Goal: Navigation & Orientation: Find specific page/section

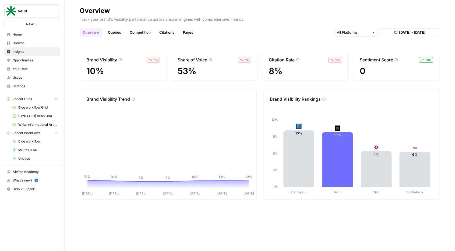
click at [413, 33] on span "[DATE] - [DATE]" at bounding box center [412, 32] width 26 height 5
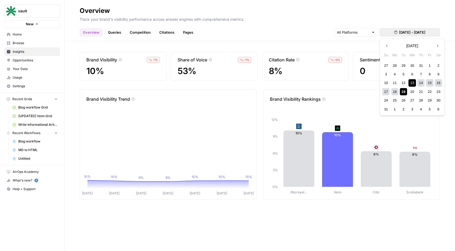
click at [387, 46] on icon "button" at bounding box center [387, 46] width 4 height 4
click at [402, 64] on div "1" at bounding box center [403, 65] width 7 height 7
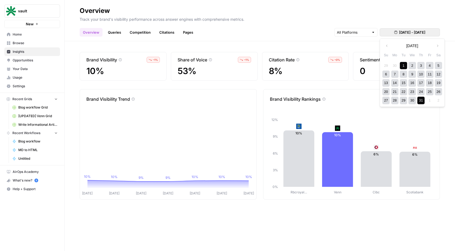
click at [419, 100] on div "31" at bounding box center [420, 100] width 7 height 7
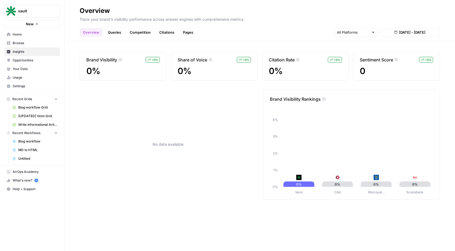
click at [407, 26] on div "Overview Queries Competition Citations Pages [DATE] - [DATE]" at bounding box center [260, 30] width 360 height 13
click at [403, 30] on span "[DATE] - [DATE]" at bounding box center [412, 32] width 26 height 5
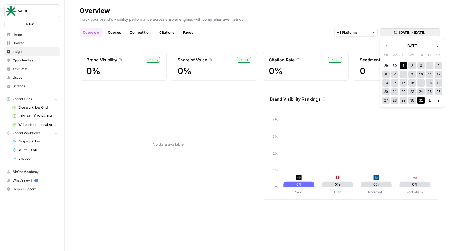
click at [401, 30] on span "[DATE] - [DATE]" at bounding box center [412, 32] width 26 height 5
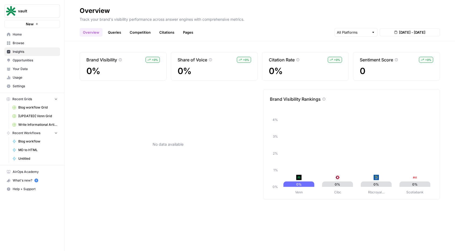
click at [402, 31] on span "[DATE] - [DATE]" at bounding box center [412, 32] width 26 height 5
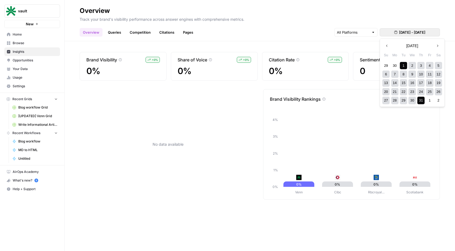
click at [405, 80] on div "15" at bounding box center [403, 82] width 7 height 7
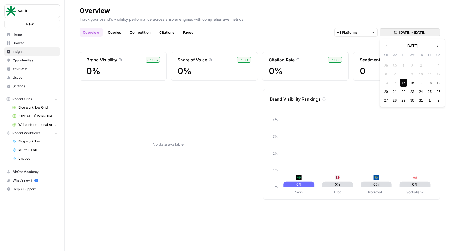
click at [436, 45] on icon "button" at bounding box center [437, 46] width 4 height 4
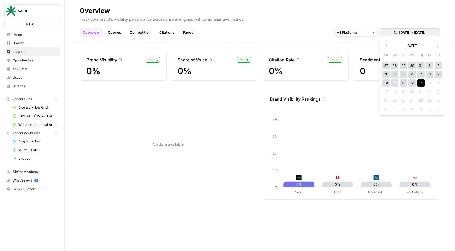
click at [419, 82] on div "14" at bounding box center [420, 82] width 7 height 7
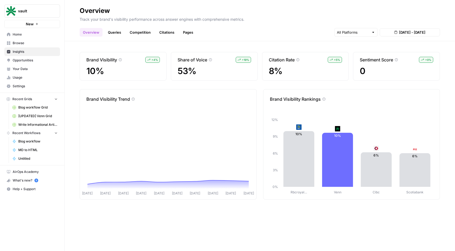
click at [425, 33] on span "[DATE] - [DATE]" at bounding box center [412, 32] width 26 height 5
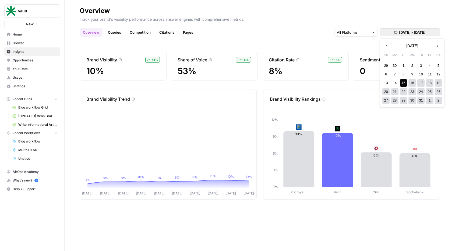
click at [438, 84] on div "19" at bounding box center [438, 82] width 7 height 7
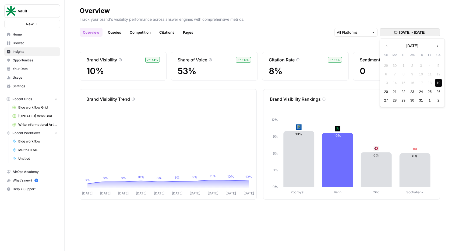
click at [440, 45] on button "Next month" at bounding box center [438, 46] width 10 height 10
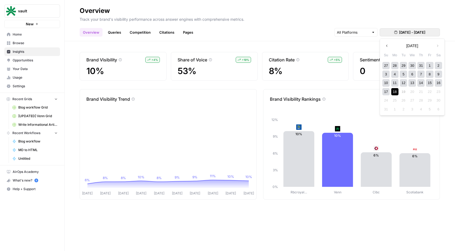
click at [391, 91] on div "18" at bounding box center [394, 91] width 7 height 7
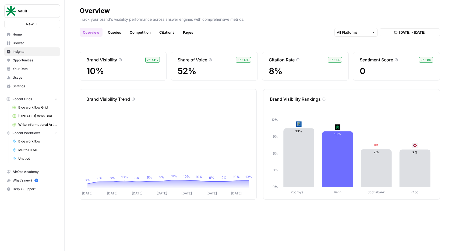
click at [31, 71] on link "Your Data" at bounding box center [32, 69] width 56 height 9
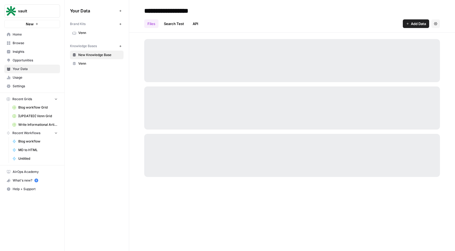
click at [89, 64] on span "Venn" at bounding box center [99, 63] width 43 height 5
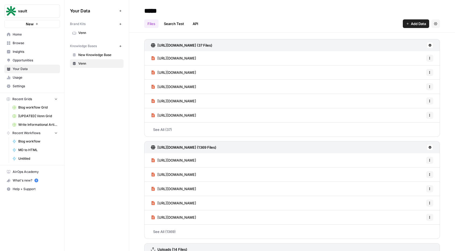
click at [24, 57] on link "Opportunities" at bounding box center [32, 60] width 56 height 9
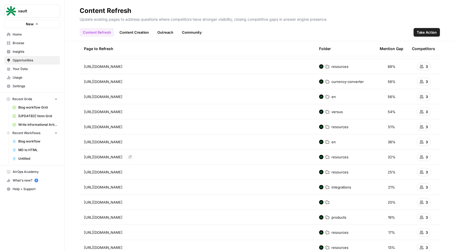
scroll to position [17, 0]
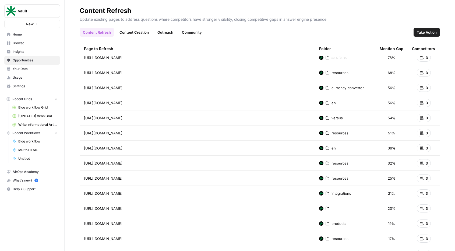
click at [134, 35] on link "Content Creation" at bounding box center [134, 32] width 36 height 9
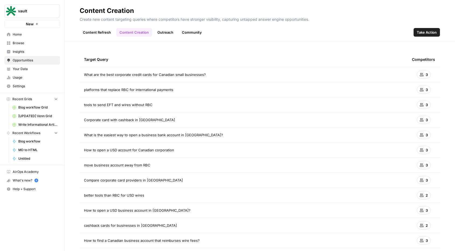
click at [417, 71] on div "3" at bounding box center [424, 74] width 14 height 8
click at [162, 34] on link "Outreach" at bounding box center [165, 32] width 22 height 9
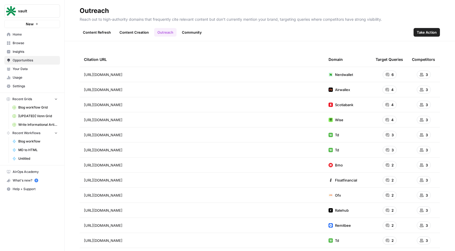
click at [193, 32] on link "Community" at bounding box center [192, 32] width 26 height 9
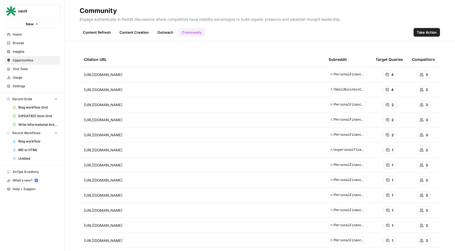
click at [135, 33] on link "Content Creation" at bounding box center [134, 32] width 36 height 9
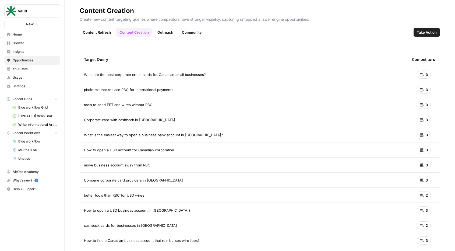
click at [25, 84] on span "Settings" at bounding box center [35, 86] width 45 height 5
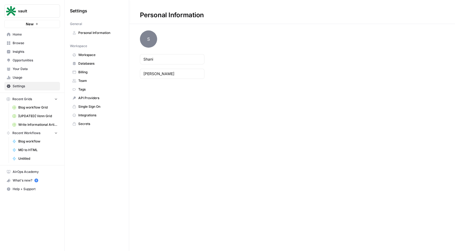
click at [40, 63] on link "Opportunities" at bounding box center [32, 60] width 56 height 9
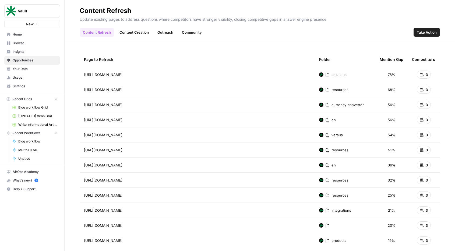
click at [37, 84] on span "Settings" at bounding box center [35, 86] width 45 height 5
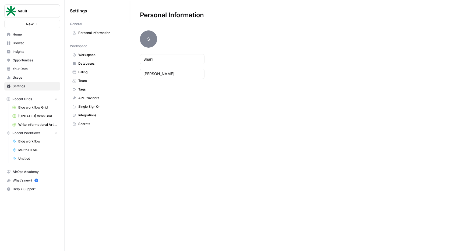
click at [90, 82] on span "Team" at bounding box center [99, 80] width 43 height 5
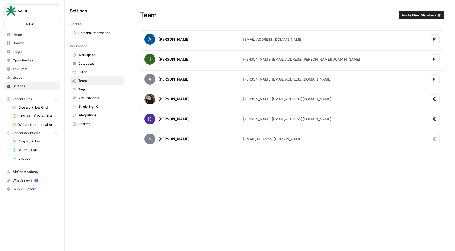
click at [41, 59] on span "Opportunities" at bounding box center [35, 60] width 45 height 5
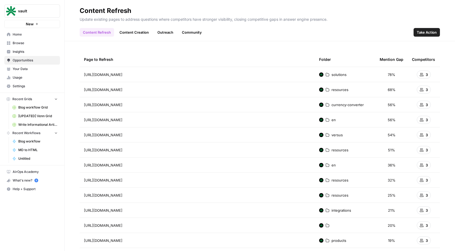
click at [34, 43] on span "Browse" at bounding box center [35, 43] width 45 height 5
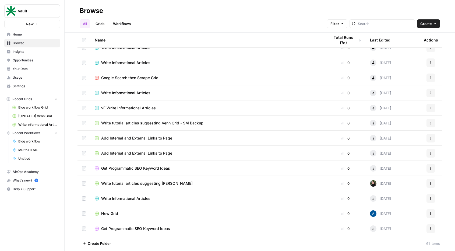
scroll to position [8, 0]
click at [20, 57] on link "Opportunities" at bounding box center [32, 60] width 56 height 9
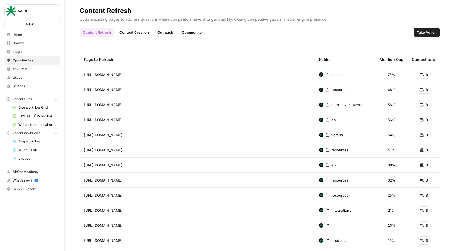
click at [26, 84] on span "Settings" at bounding box center [35, 86] width 45 height 5
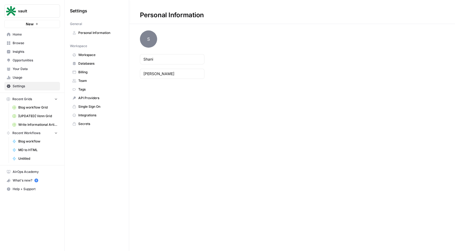
click at [88, 121] on link "Secrets" at bounding box center [97, 123] width 54 height 9
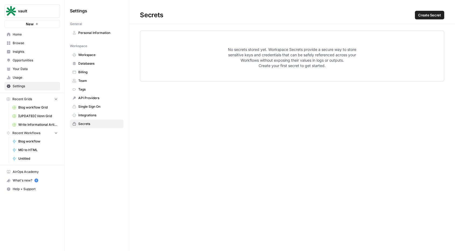
click at [85, 117] on span "Integrations" at bounding box center [99, 115] width 43 height 5
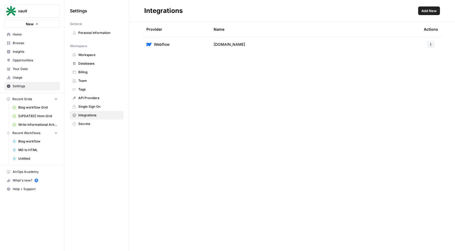
click at [90, 107] on span "Single Sign On" at bounding box center [99, 106] width 43 height 5
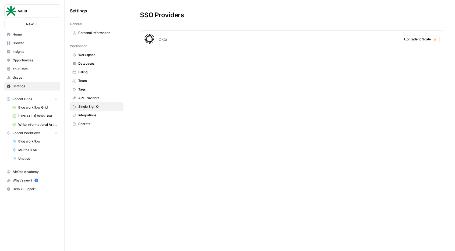
click at [88, 99] on span "API Providers" at bounding box center [99, 97] width 43 height 5
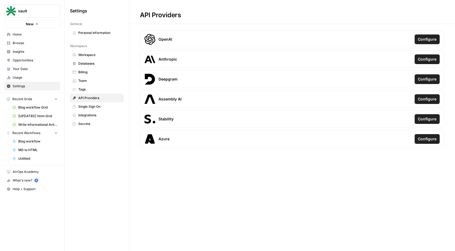
click at [87, 92] on link "Tags" at bounding box center [97, 89] width 54 height 9
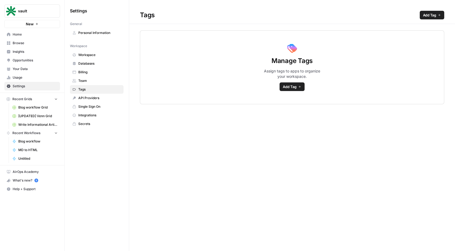
click at [87, 82] on span "Team" at bounding box center [99, 80] width 43 height 5
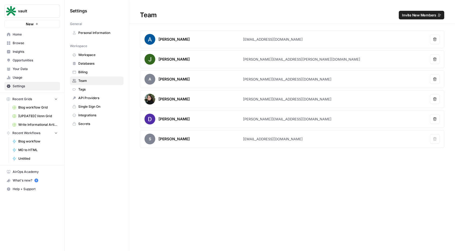
click at [86, 72] on span "Billing" at bounding box center [99, 72] width 43 height 5
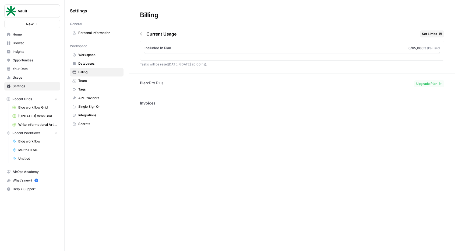
click at [83, 63] on span "Databases" at bounding box center [99, 63] width 43 height 5
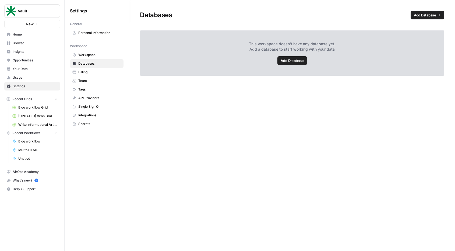
click at [83, 55] on span "Workspace" at bounding box center [99, 54] width 43 height 5
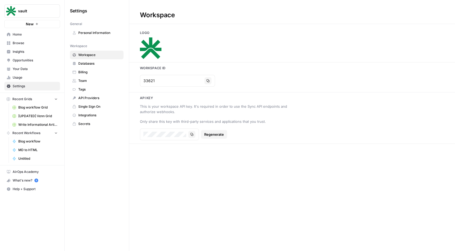
click at [34, 67] on span "Your Data" at bounding box center [35, 68] width 45 height 5
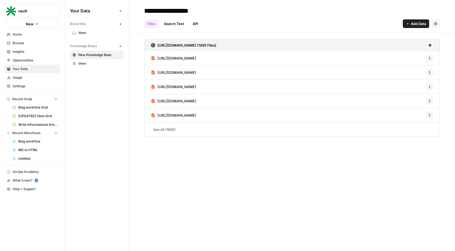
click at [34, 51] on span "Insights" at bounding box center [35, 51] width 45 height 5
